Goal: Task Accomplishment & Management: Use online tool/utility

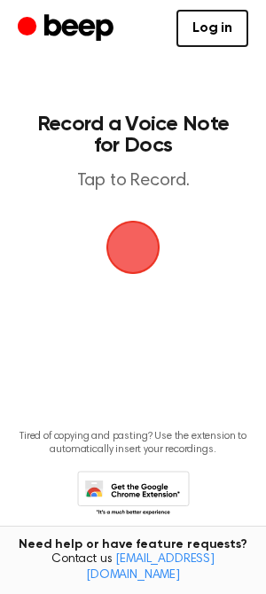
click at [138, 251] on span "button" at bounding box center [132, 247] width 93 height 93
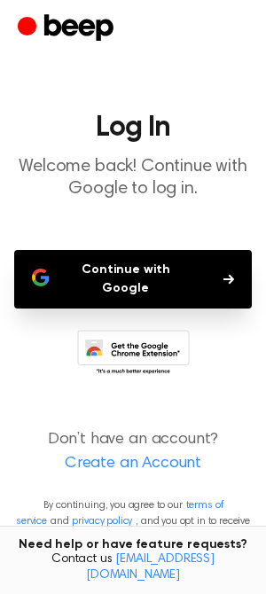
click at [138, 259] on button "Continue with Google" at bounding box center [133, 279] width 238 height 59
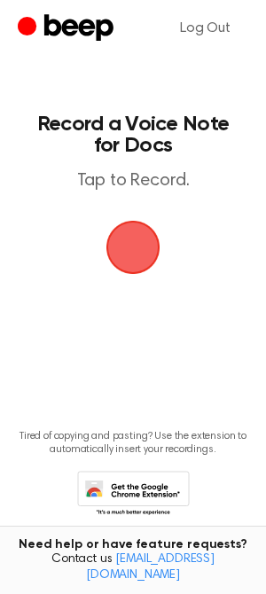
click at [127, 237] on span "button" at bounding box center [133, 247] width 60 height 60
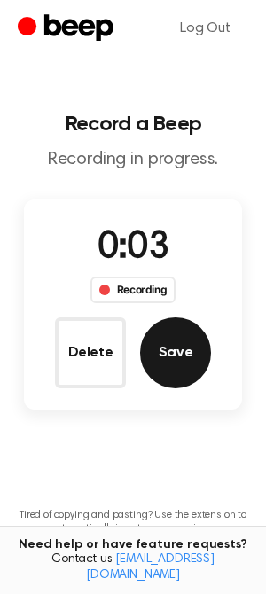
click at [161, 340] on button "Save" at bounding box center [175, 353] width 71 height 71
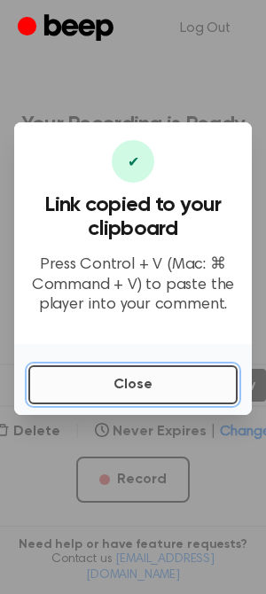
click at [154, 376] on button "Close" at bounding box center [132, 385] width 209 height 39
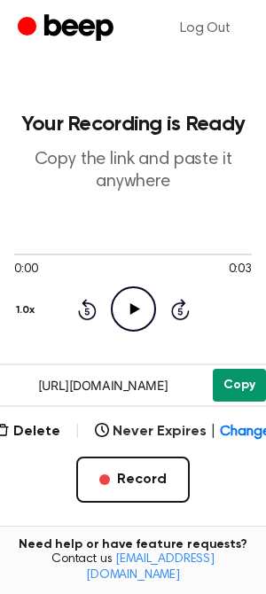
click at [242, 388] on button "Copy" at bounding box center [239, 385] width 53 height 33
click at [240, 373] on button "Copy" at bounding box center [239, 385] width 53 height 33
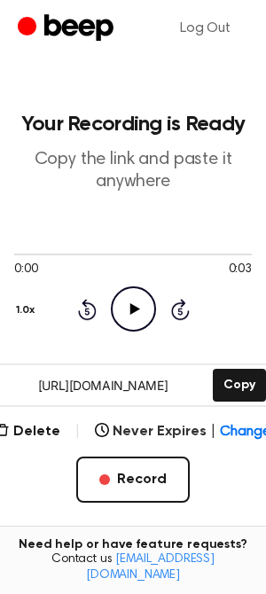
drag, startPoint x: 42, startPoint y: 394, endPoint x: 72, endPoint y: 388, distance: 30.8
click at [72, 388] on input "https://beep.audio/jUEptOY" at bounding box center [102, 386] width 213 height 40
click at [47, 398] on input "https://beep.audio/jUEptOY" at bounding box center [102, 386] width 213 height 40
drag, startPoint x: 28, startPoint y: 389, endPoint x: 51, endPoint y: 388, distance: 23.1
click at [51, 388] on input "https://beep.audio/jUEptOY" at bounding box center [102, 386] width 213 height 40
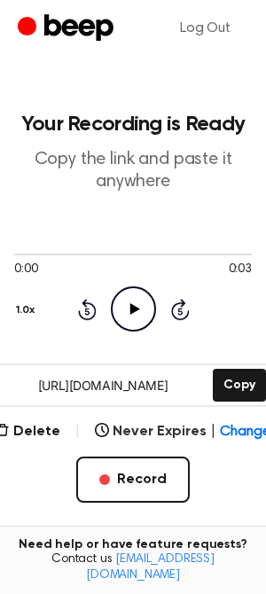
click at [51, 388] on input "https://beep.audio/jUEptOY" at bounding box center [102, 386] width 213 height 40
click at [89, 143] on header "Your Recording is Ready Copy the link and paste it anywhere" at bounding box center [133, 154] width 238 height 80
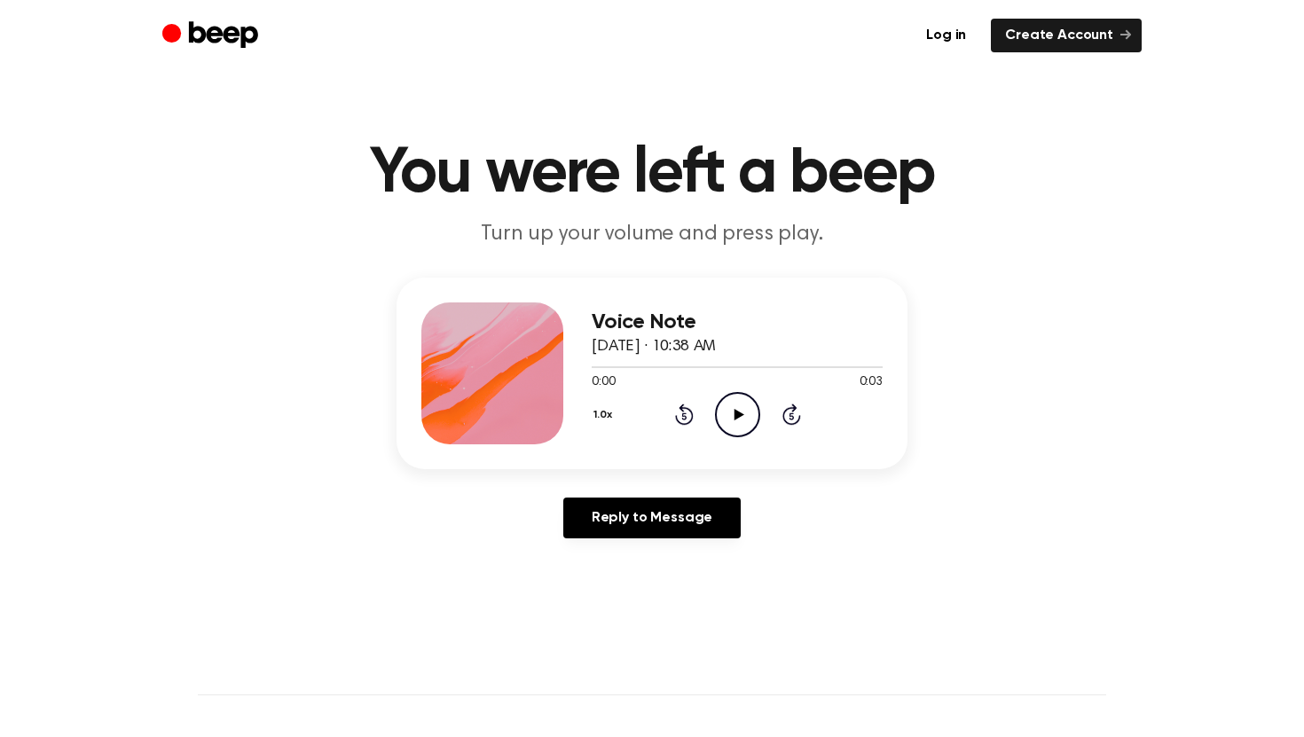
click at [724, 407] on icon "Play Audio" at bounding box center [737, 414] width 45 height 45
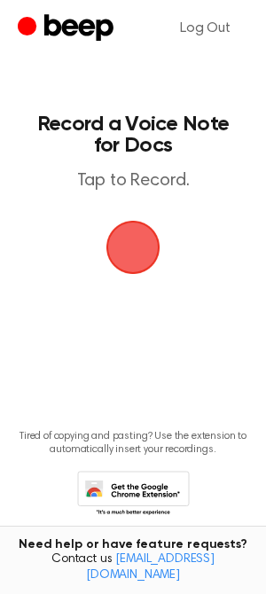
click at [126, 159] on header "Record a Voice Note for Docs Tap to Record." at bounding box center [133, 153] width 202 height 79
click at [156, 233] on span "button" at bounding box center [133, 248] width 50 height 50
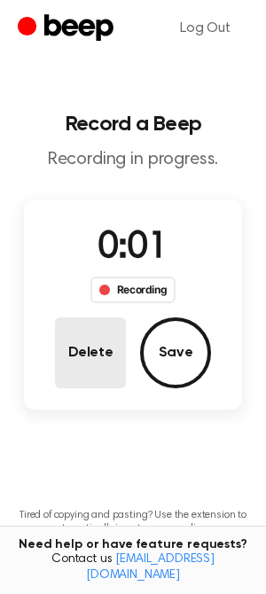
click at [112, 346] on button "Delete" at bounding box center [90, 353] width 71 height 71
